Goal: Task Accomplishment & Management: Manage account settings

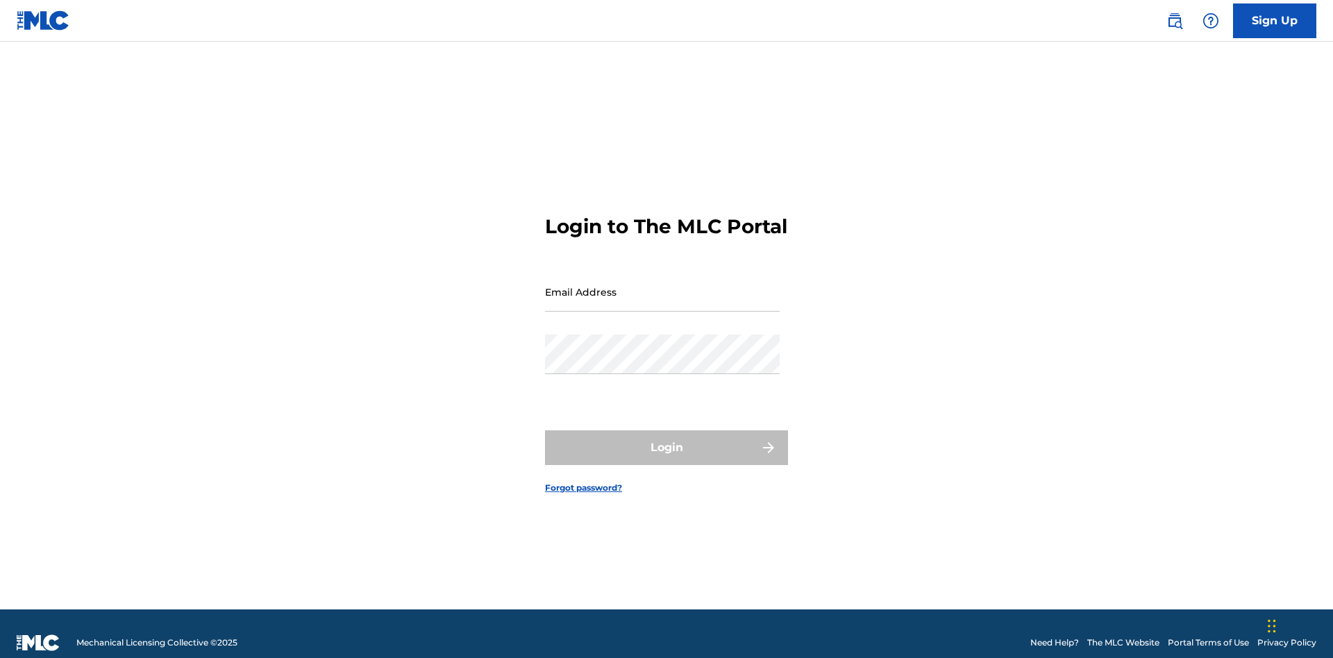
scroll to position [18, 0]
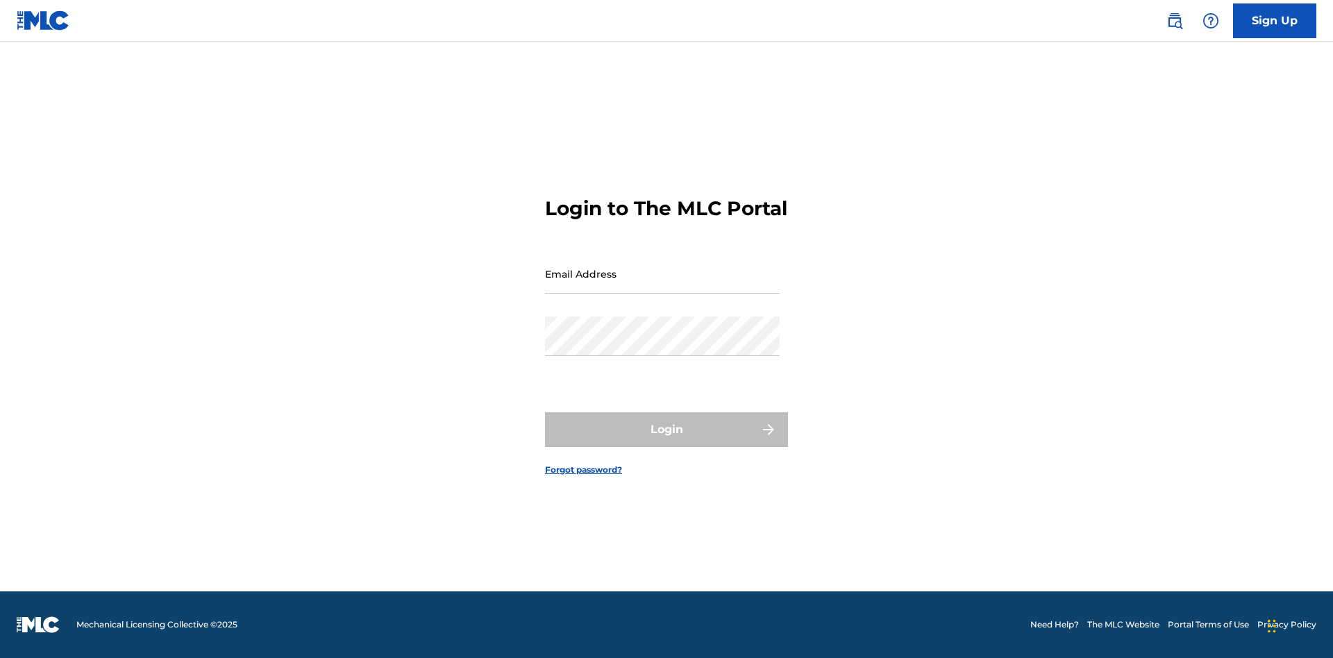
click at [663, 285] on input "Email Address" at bounding box center [662, 274] width 235 height 40
type input "[EMAIL_ADDRESS][DOMAIN_NAME]"
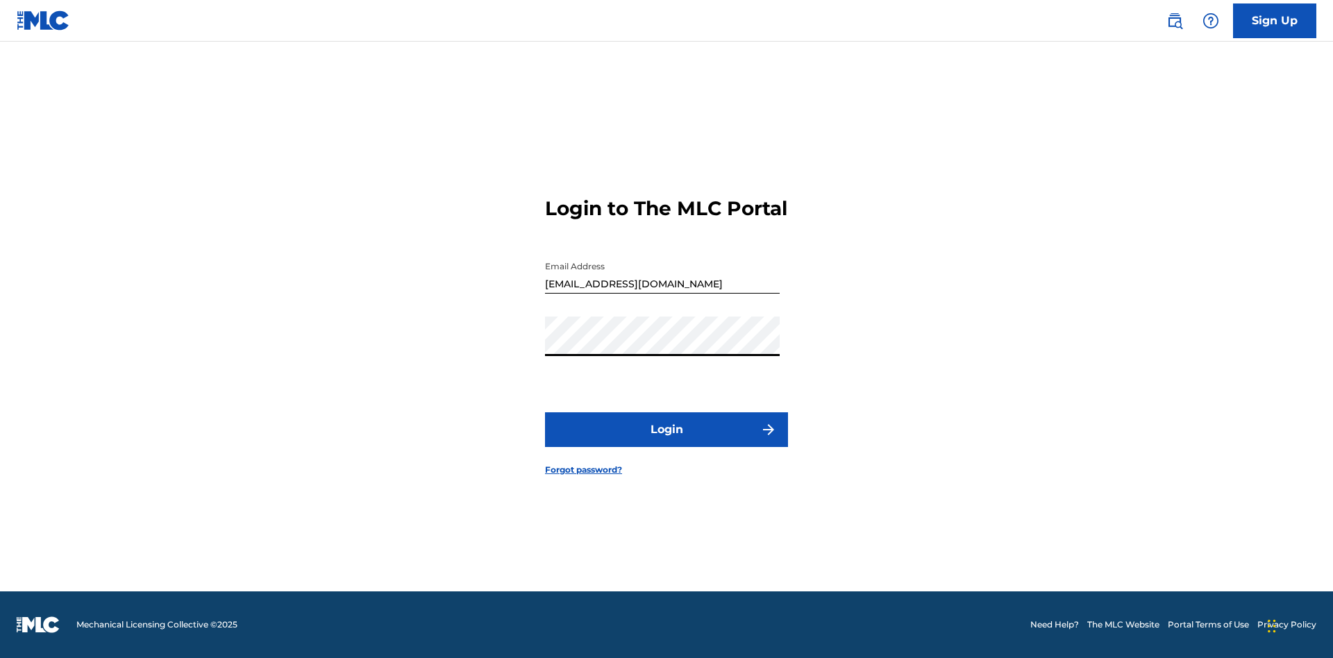
click at [667, 442] on button "Login" at bounding box center [666, 430] width 243 height 35
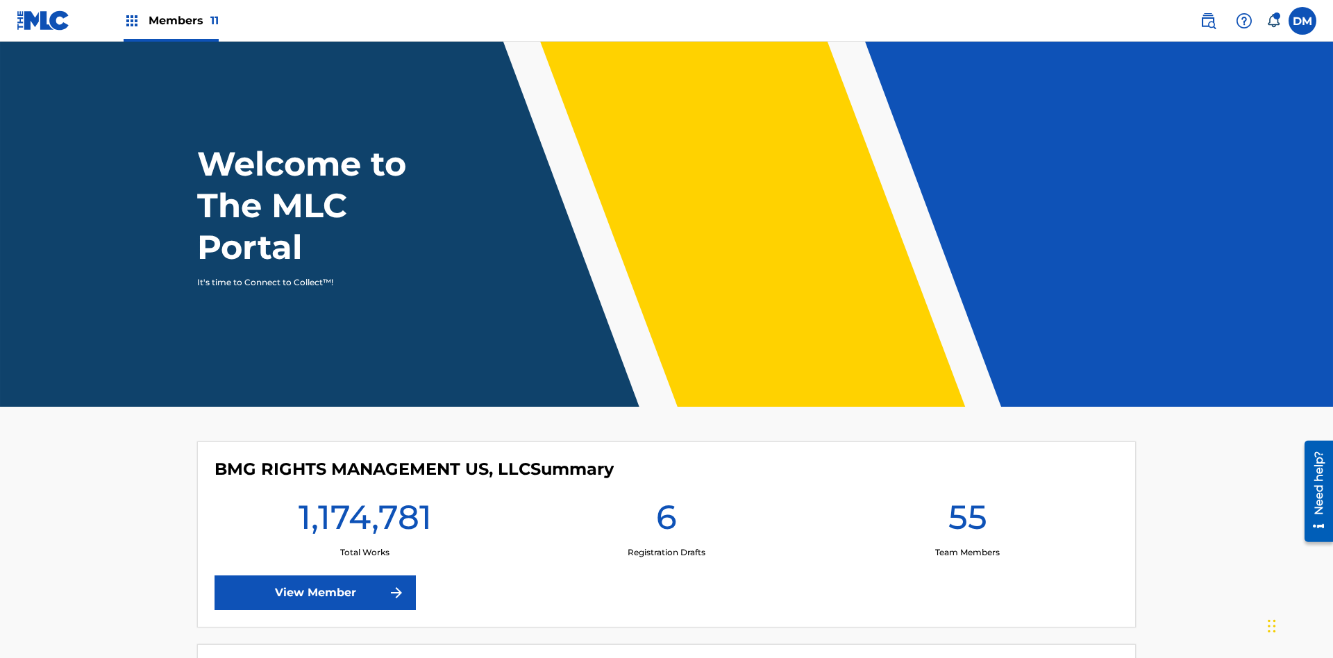
click at [171, 20] on span "Members 11" at bounding box center [184, 21] width 70 height 16
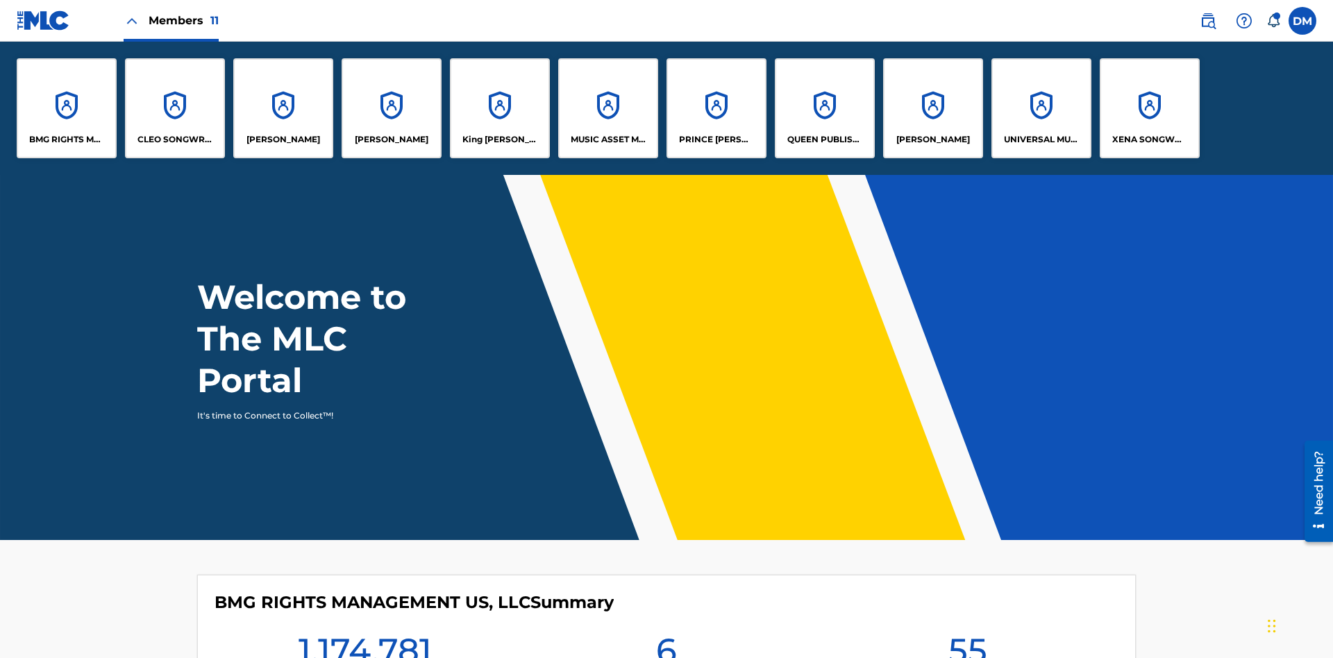
click at [499, 140] on p "King [PERSON_NAME]" at bounding box center [501, 139] width 76 height 13
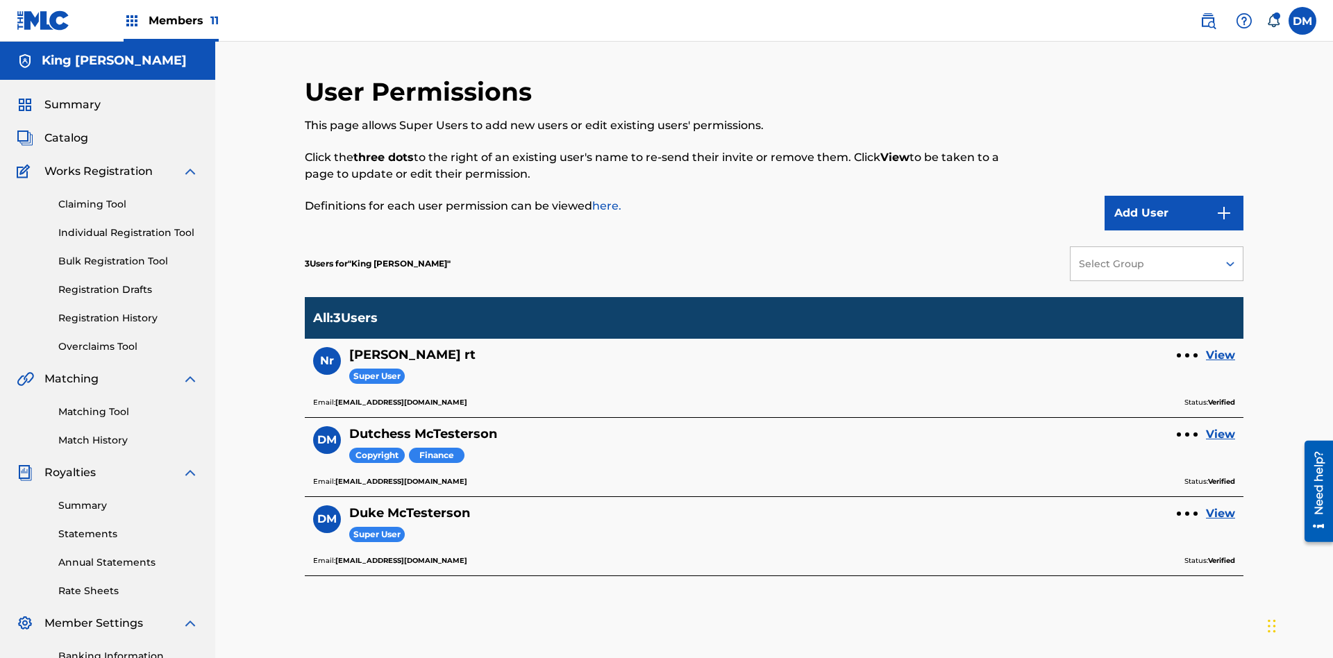
click at [1221, 426] on link "View" at bounding box center [1220, 434] width 29 height 17
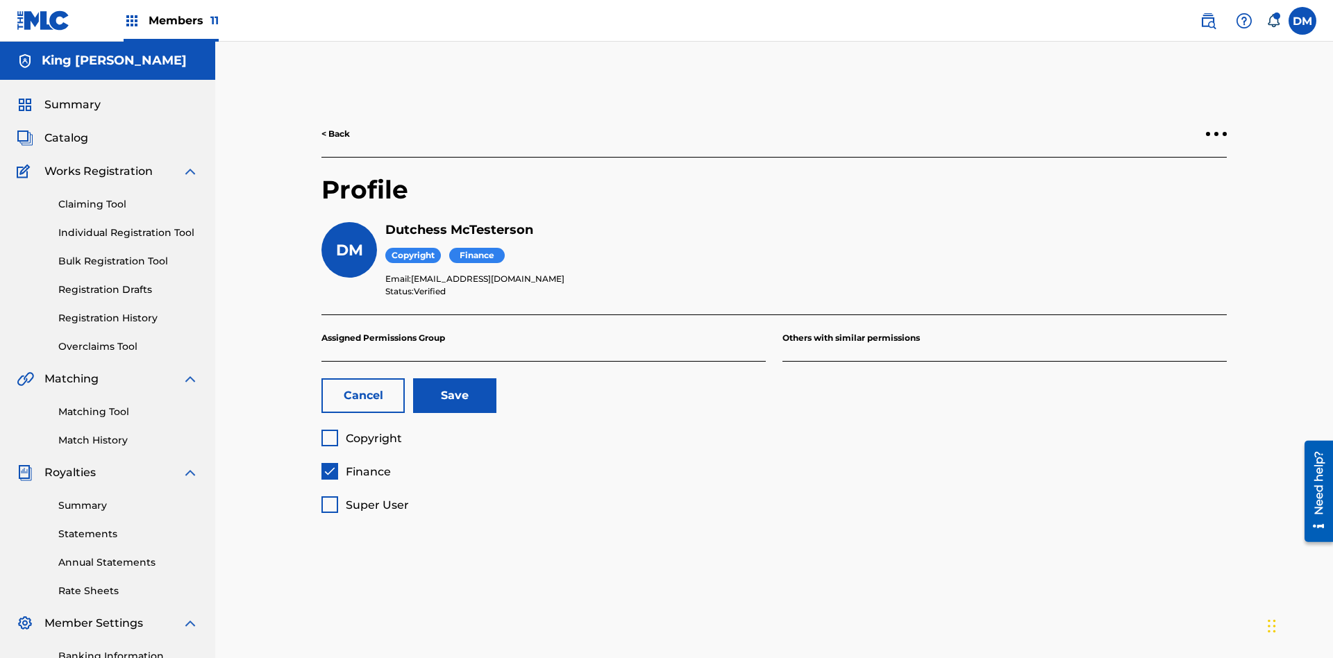
click at [356, 465] on span "Finance" at bounding box center [368, 471] width 45 height 13
click at [365, 499] on span "Super User" at bounding box center [377, 505] width 63 height 13
click at [455, 378] on button "Save" at bounding box center [454, 395] width 83 height 35
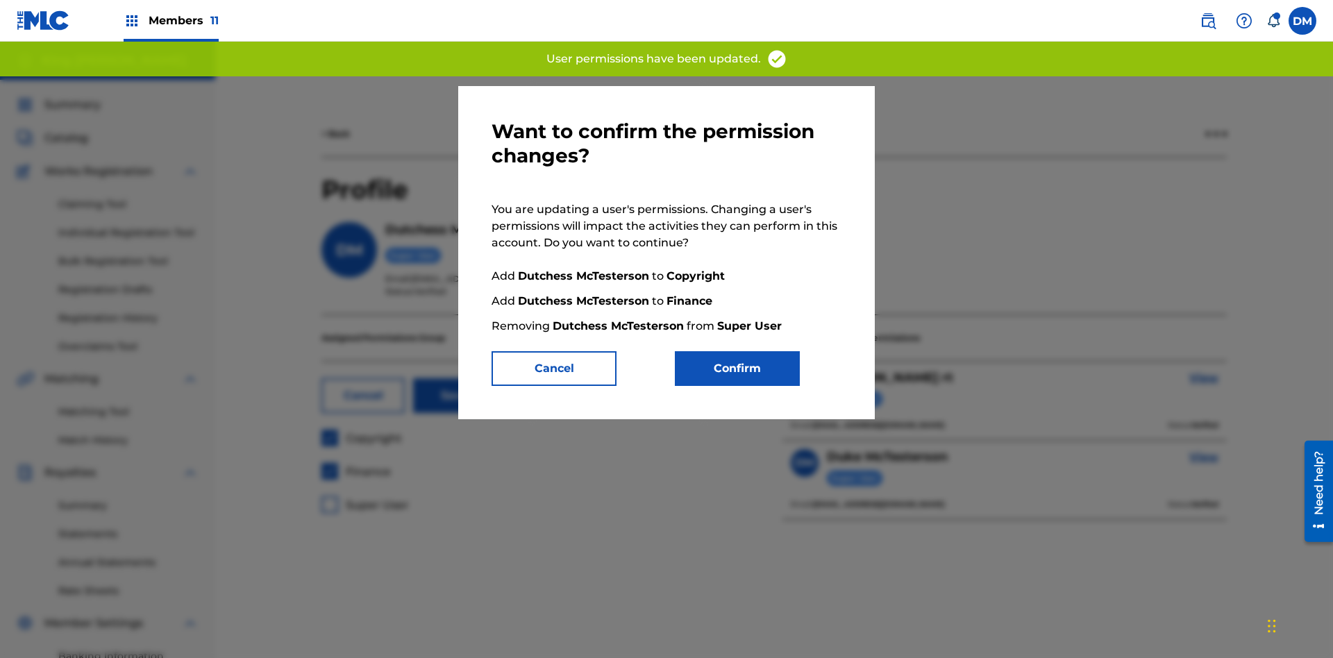
click at [738, 369] on button "Confirm" at bounding box center [737, 368] width 125 height 35
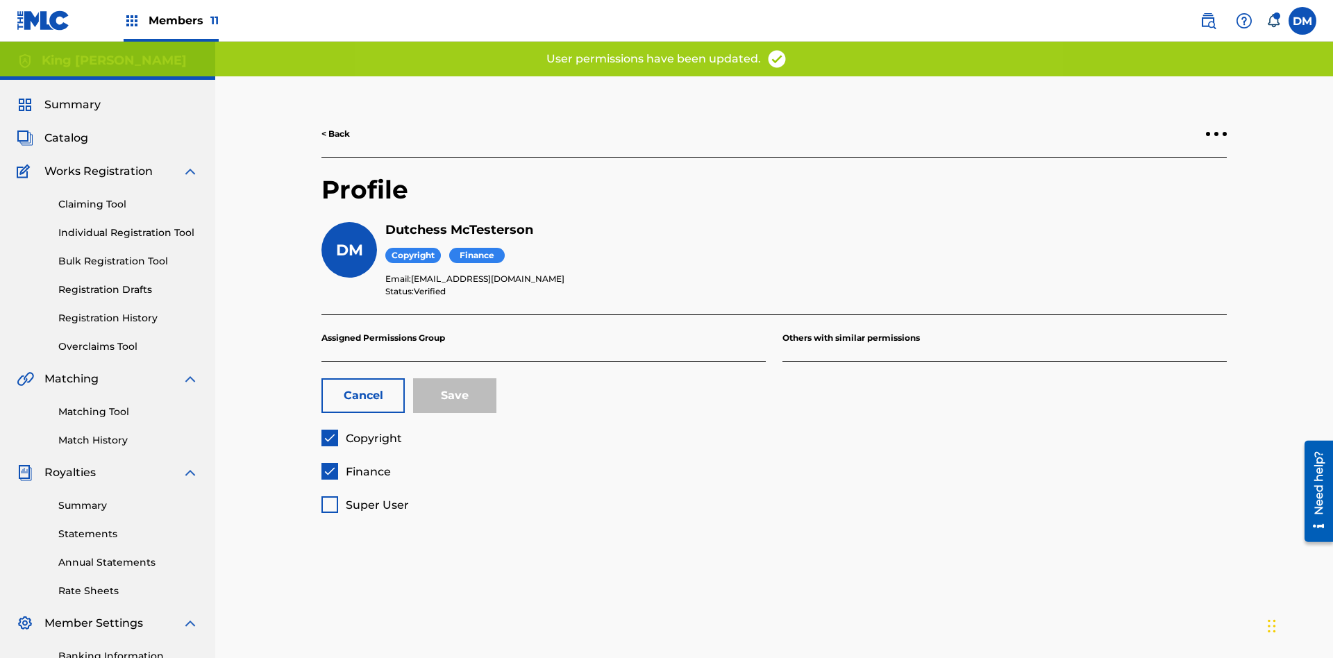
click at [356, 465] on span "Finance" at bounding box center [368, 471] width 45 height 13
click at [455, 378] on button "Save" at bounding box center [454, 395] width 83 height 35
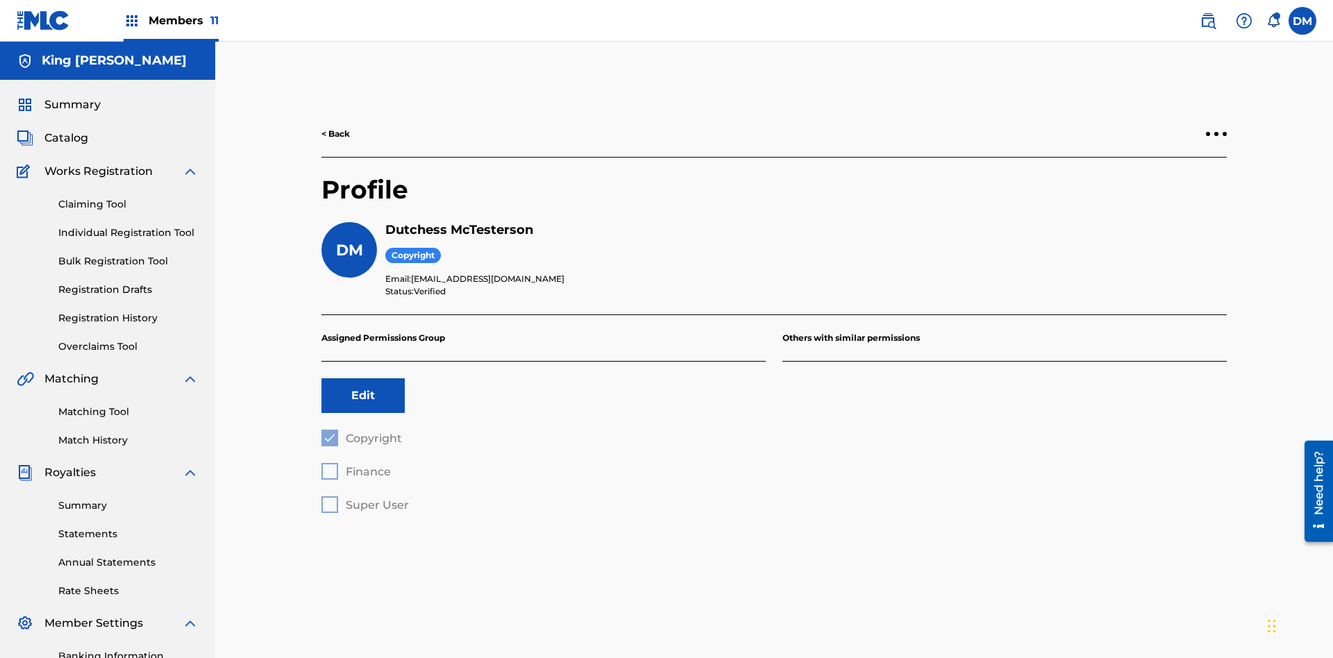
click at [363, 378] on button "Edit" at bounding box center [363, 395] width 83 height 35
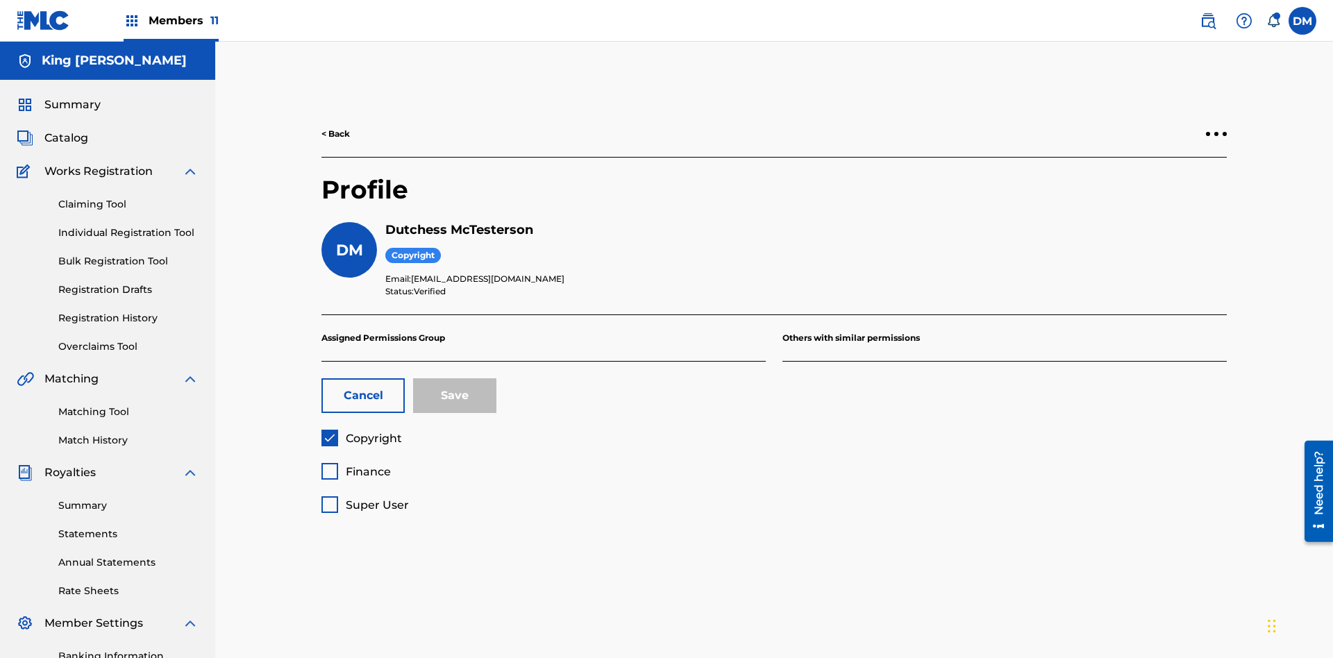
click at [361, 432] on span "Copyright" at bounding box center [374, 438] width 56 height 13
click at [356, 465] on span "Finance" at bounding box center [368, 471] width 45 height 13
click at [455, 378] on button "Save" at bounding box center [454, 395] width 83 height 35
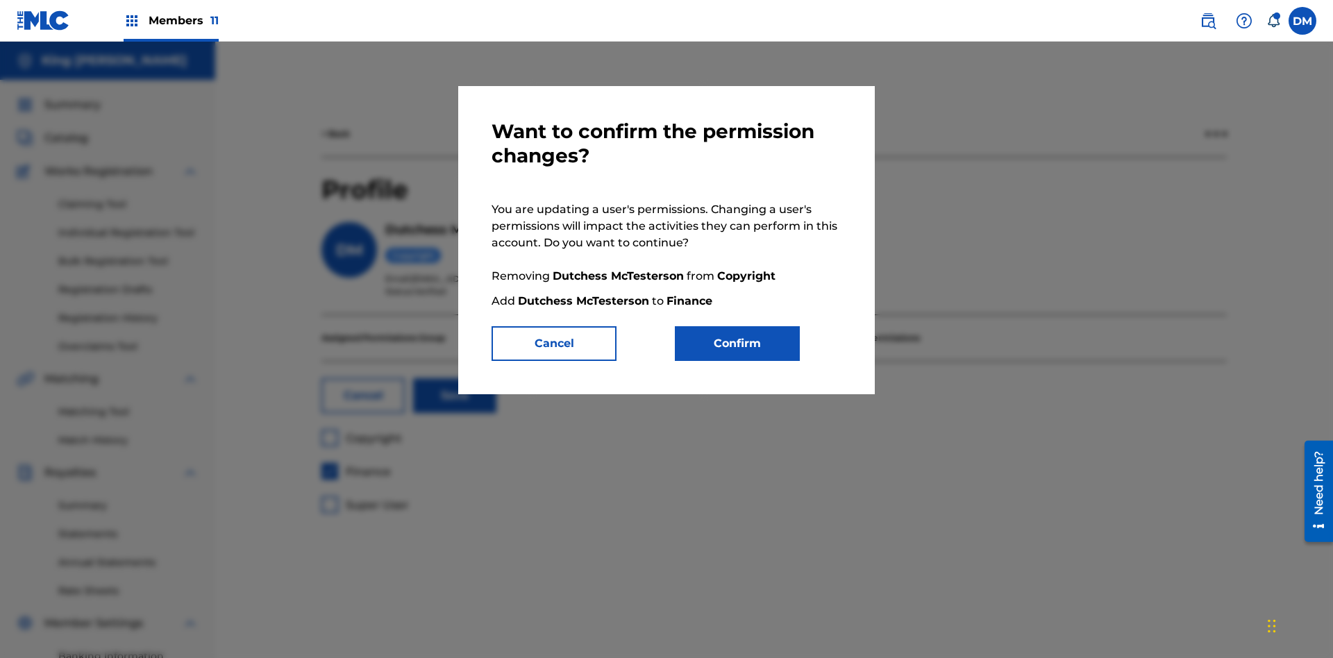
click at [738, 344] on button "Confirm" at bounding box center [737, 343] width 125 height 35
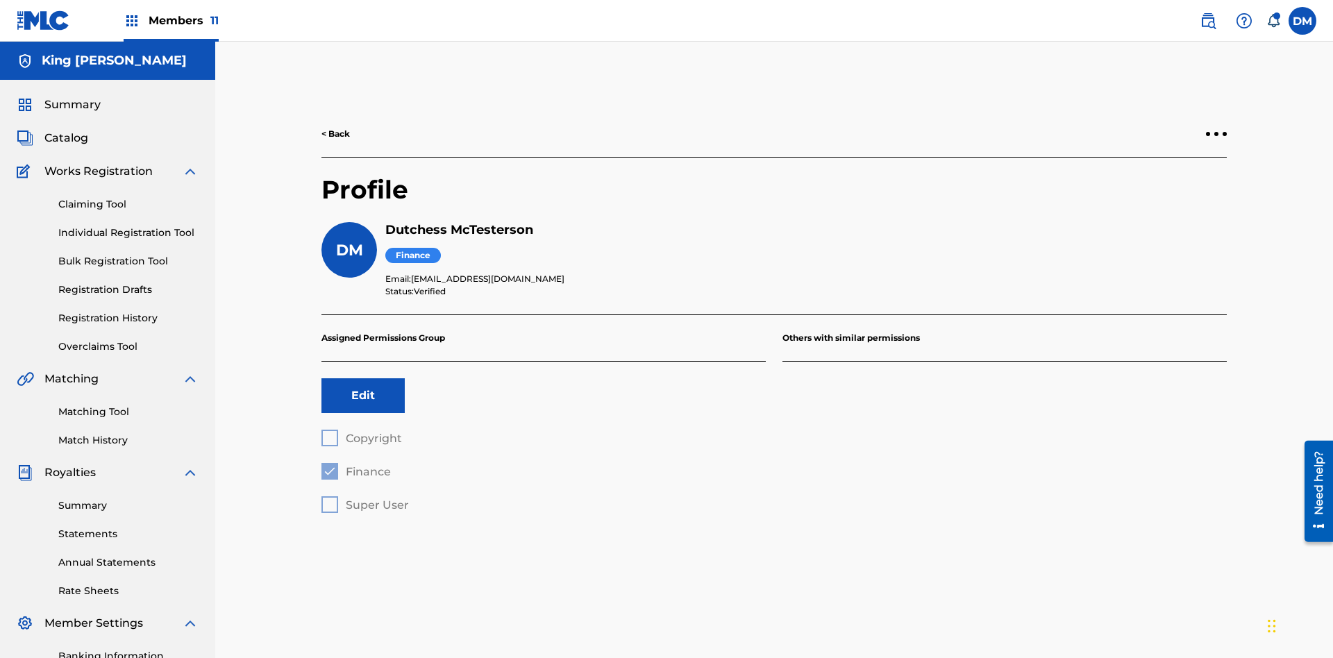
click at [363, 378] on button "Edit" at bounding box center [363, 395] width 83 height 35
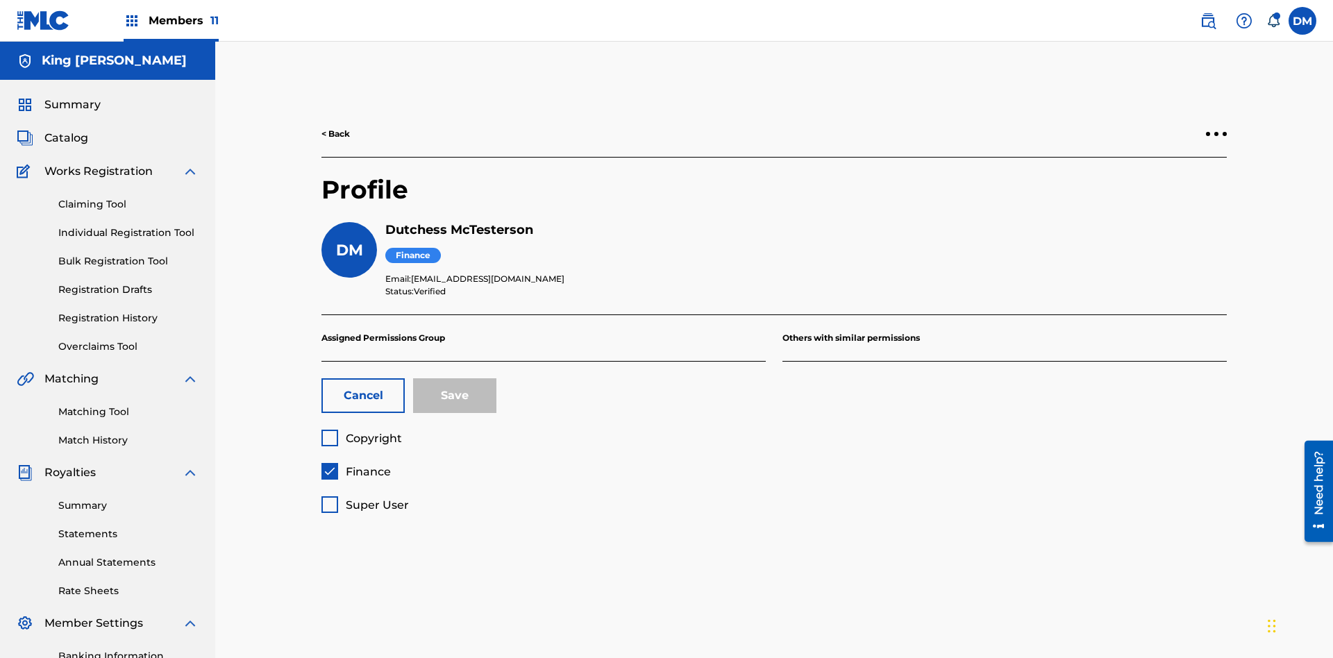
click at [356, 465] on span "Finance" at bounding box center [368, 471] width 45 height 13
click at [365, 499] on span "Super User" at bounding box center [377, 505] width 63 height 13
click at [455, 378] on button "Save" at bounding box center [454, 395] width 83 height 35
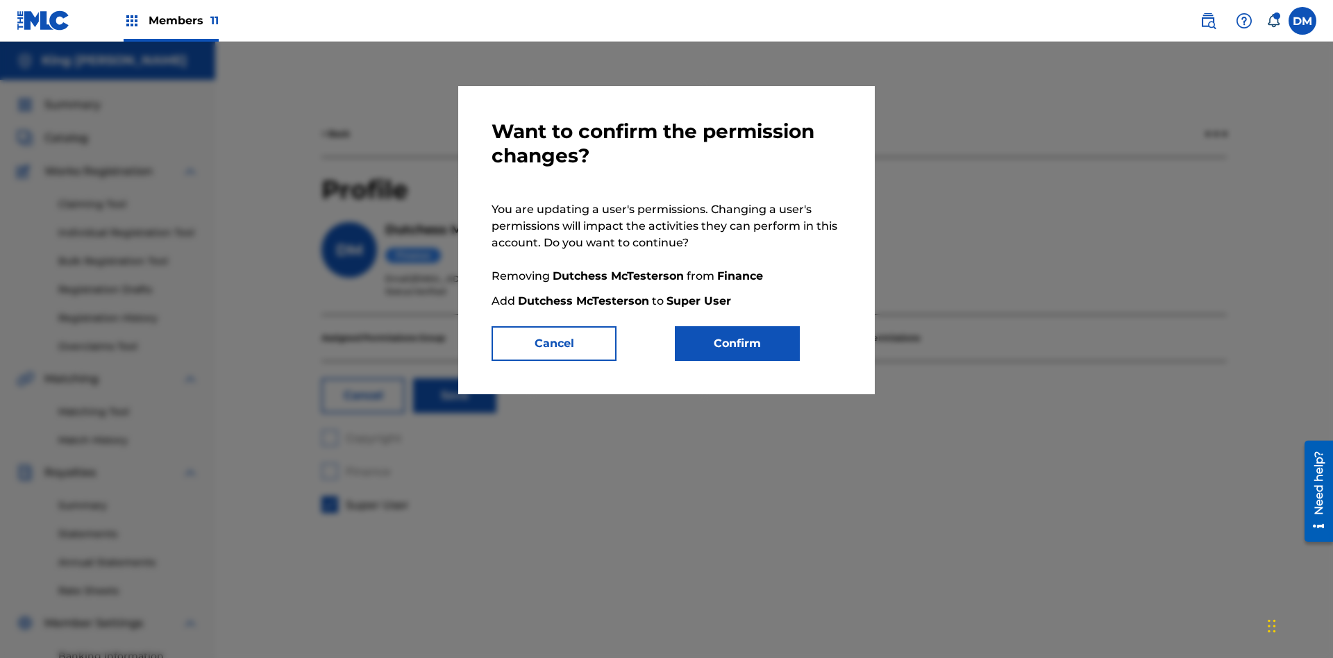
click at [738, 344] on button "Confirm" at bounding box center [737, 343] width 125 height 35
